Goal: Find specific page/section: Find specific page/section

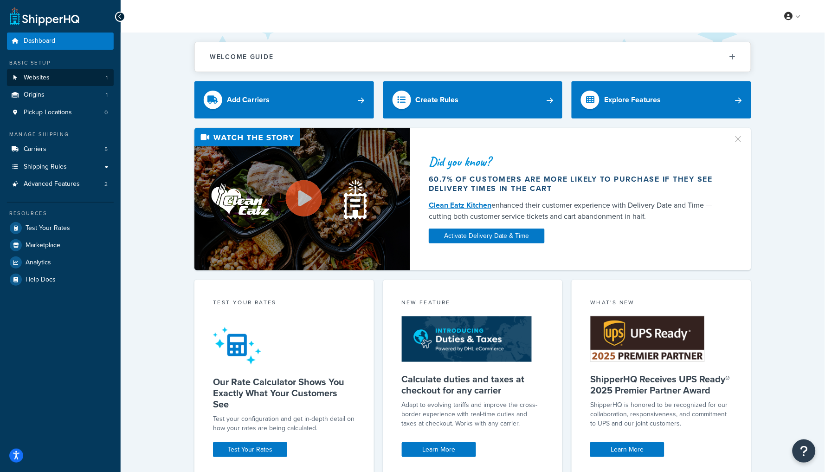
click at [73, 70] on link "Websites 1" at bounding box center [60, 77] width 107 height 17
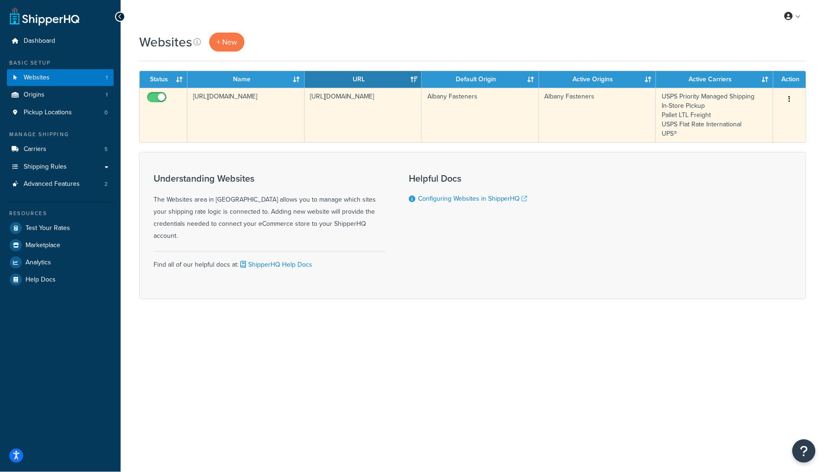
click at [343, 94] on td "[URL][DOMAIN_NAME]" at bounding box center [363, 115] width 117 height 54
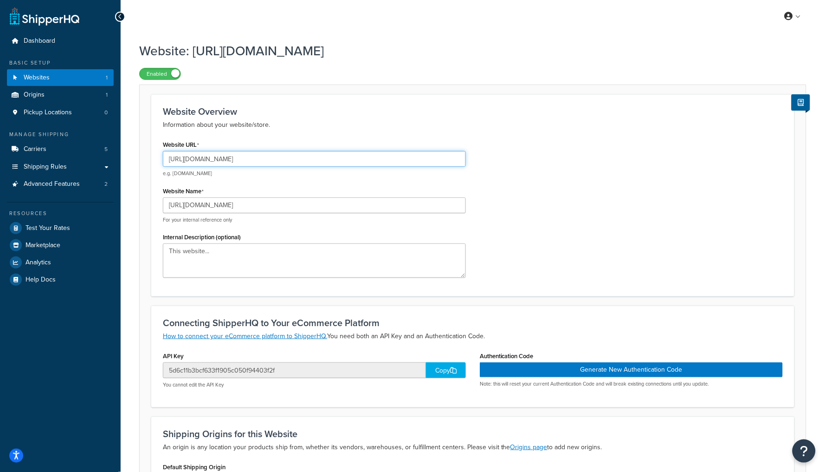
click at [218, 159] on input "[URL][DOMAIN_NAME]" at bounding box center [314, 159] width 303 height 16
